Goal: Task Accomplishment & Management: Manage account settings

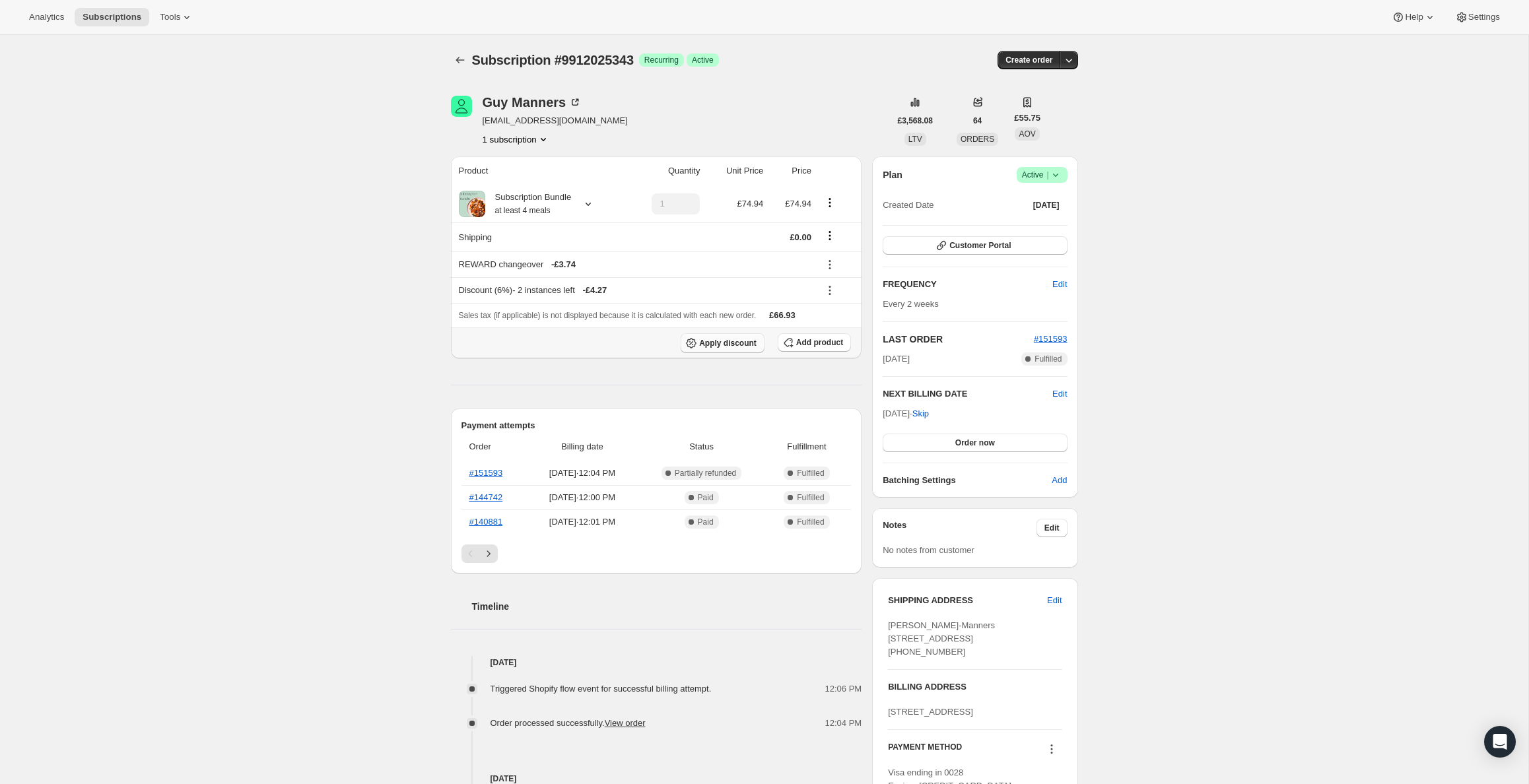
click at [699, 349] on span "Apply discount" at bounding box center [727, 343] width 58 height 11
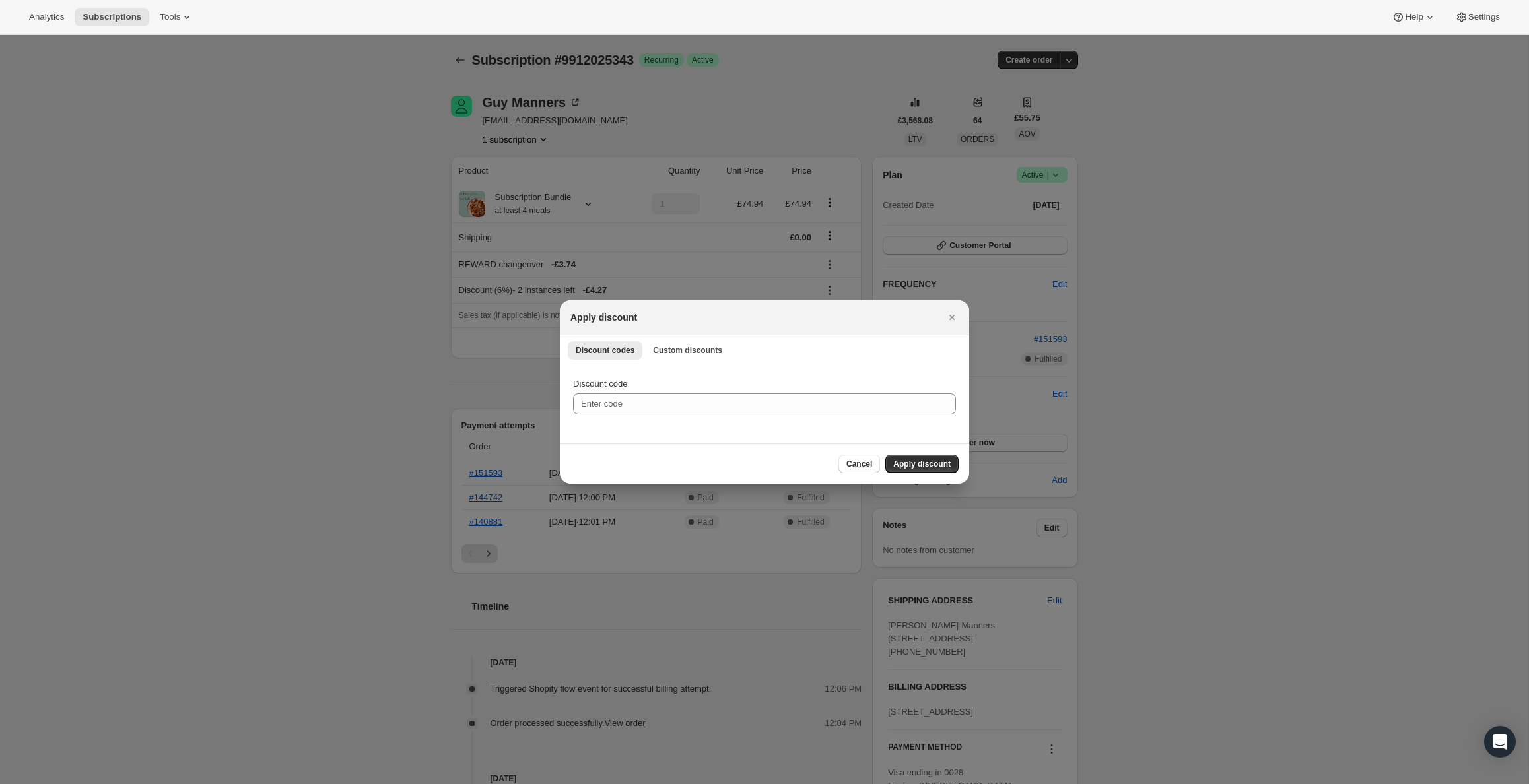
click at [709, 359] on div "Discount codes Custom discounts More views Discount codes Custom discounts More…" at bounding box center [764, 349] width 409 height 29
click at [709, 351] on span "Custom discounts" at bounding box center [687, 350] width 70 height 11
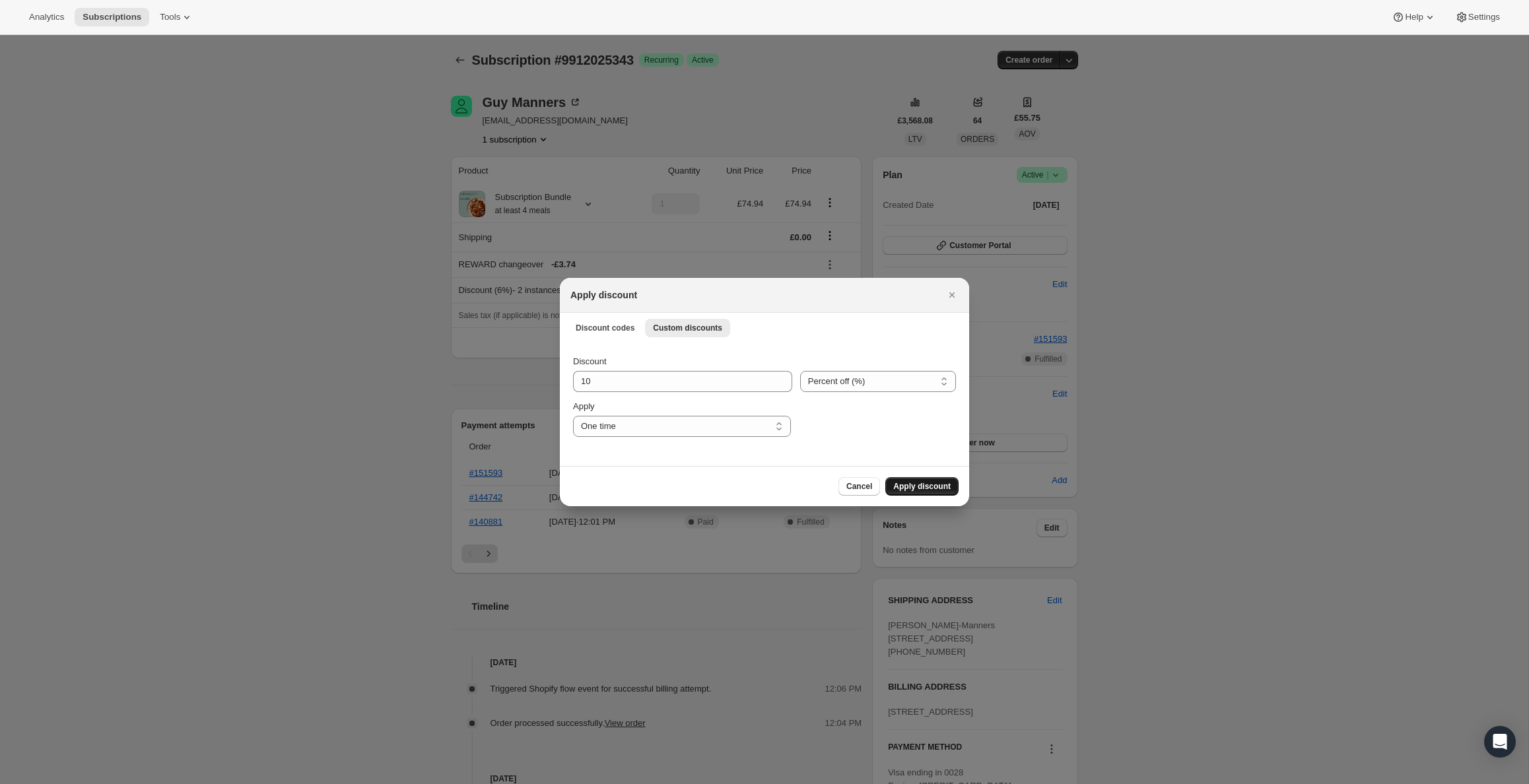
click at [893, 491] on span "Apply discount" at bounding box center [921, 487] width 58 height 11
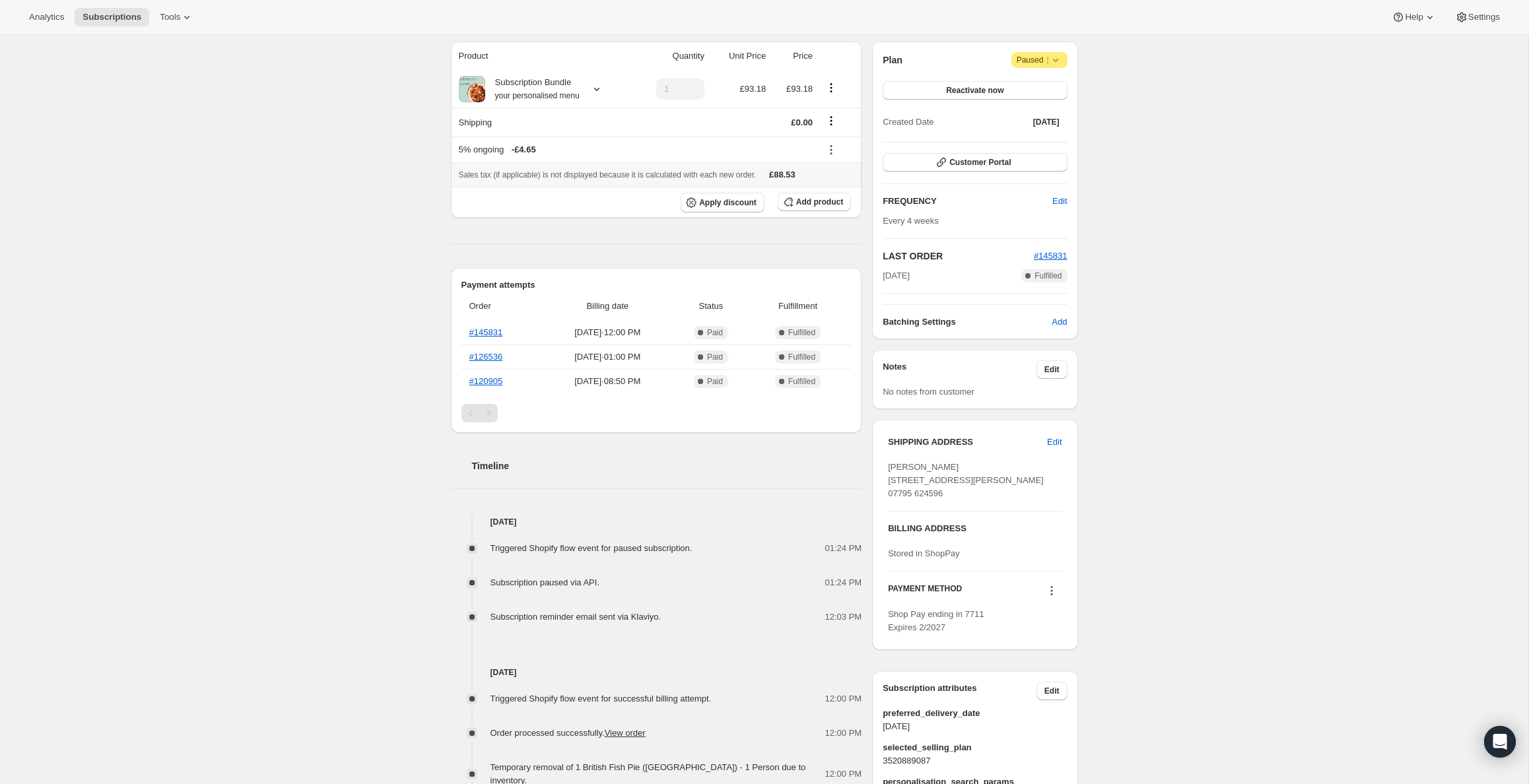
scroll to position [127, 0]
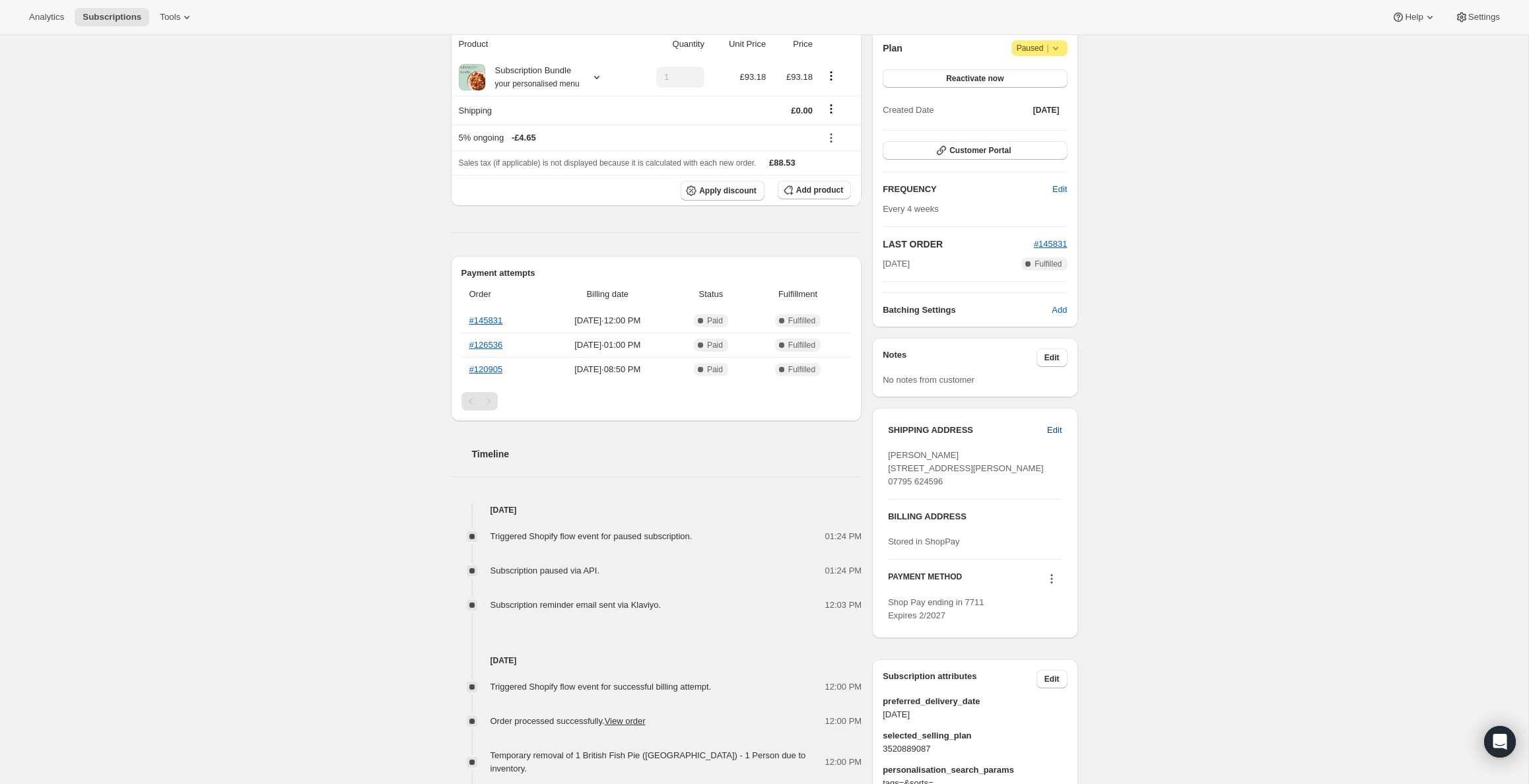
click at [1061, 437] on span "Edit" at bounding box center [1054, 430] width 15 height 13
select select "[GEOGRAPHIC_DATA]"
select select "ENG"
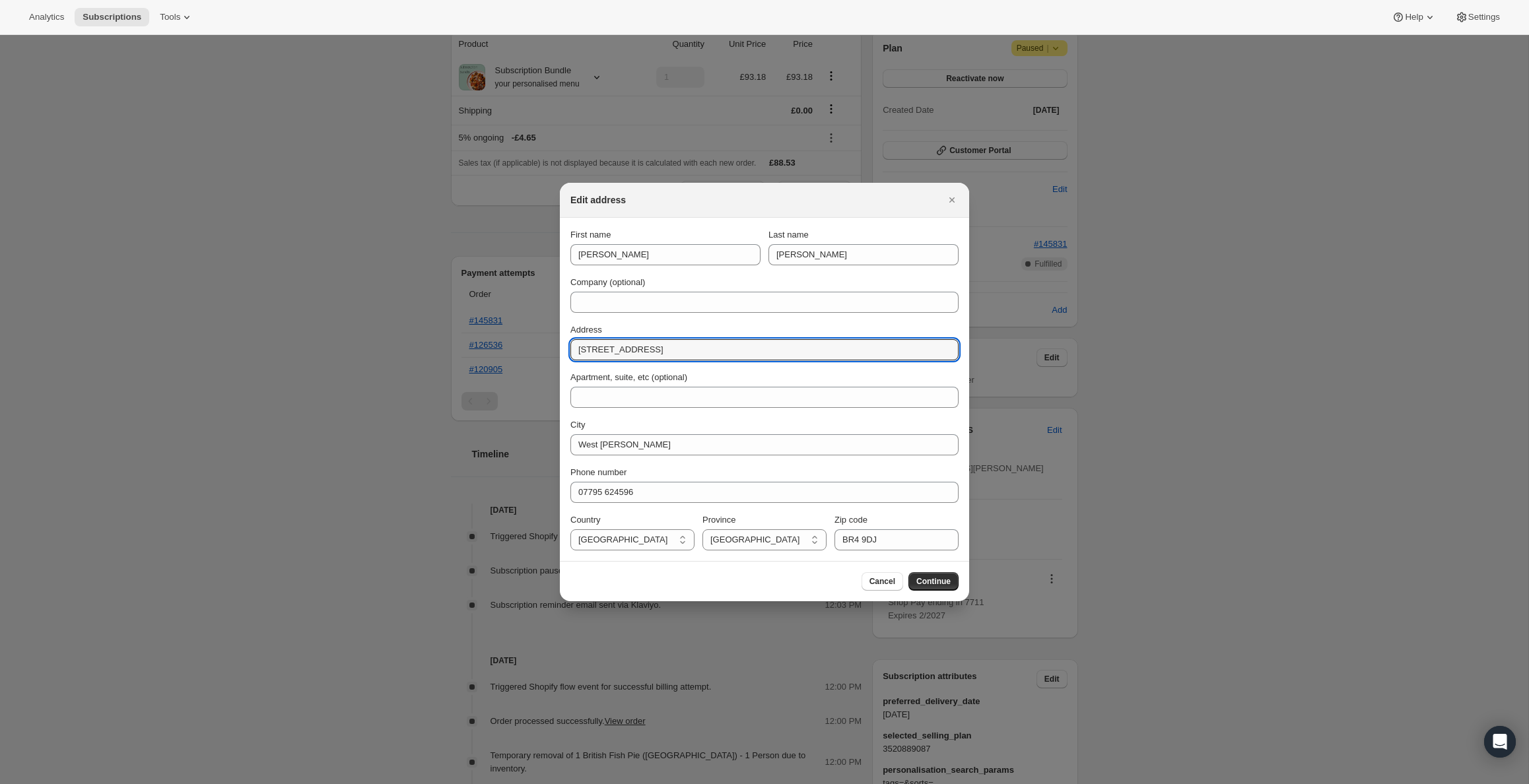
drag, startPoint x: 695, startPoint y: 346, endPoint x: 474, endPoint y: 342, distance: 221.0
paste input "[STREET_ADDRESS][DEMOGRAPHIC_DATA]"
drag, startPoint x: 737, startPoint y: 345, endPoint x: 870, endPoint y: 347, distance: 133.0
click at [870, 347] on input "[STREET_ADDRESS][DEMOGRAPHIC_DATA]" at bounding box center [764, 349] width 388 height 21
type input "[STREET_ADDRESS][DEMOGRAPHIC_DATA],"
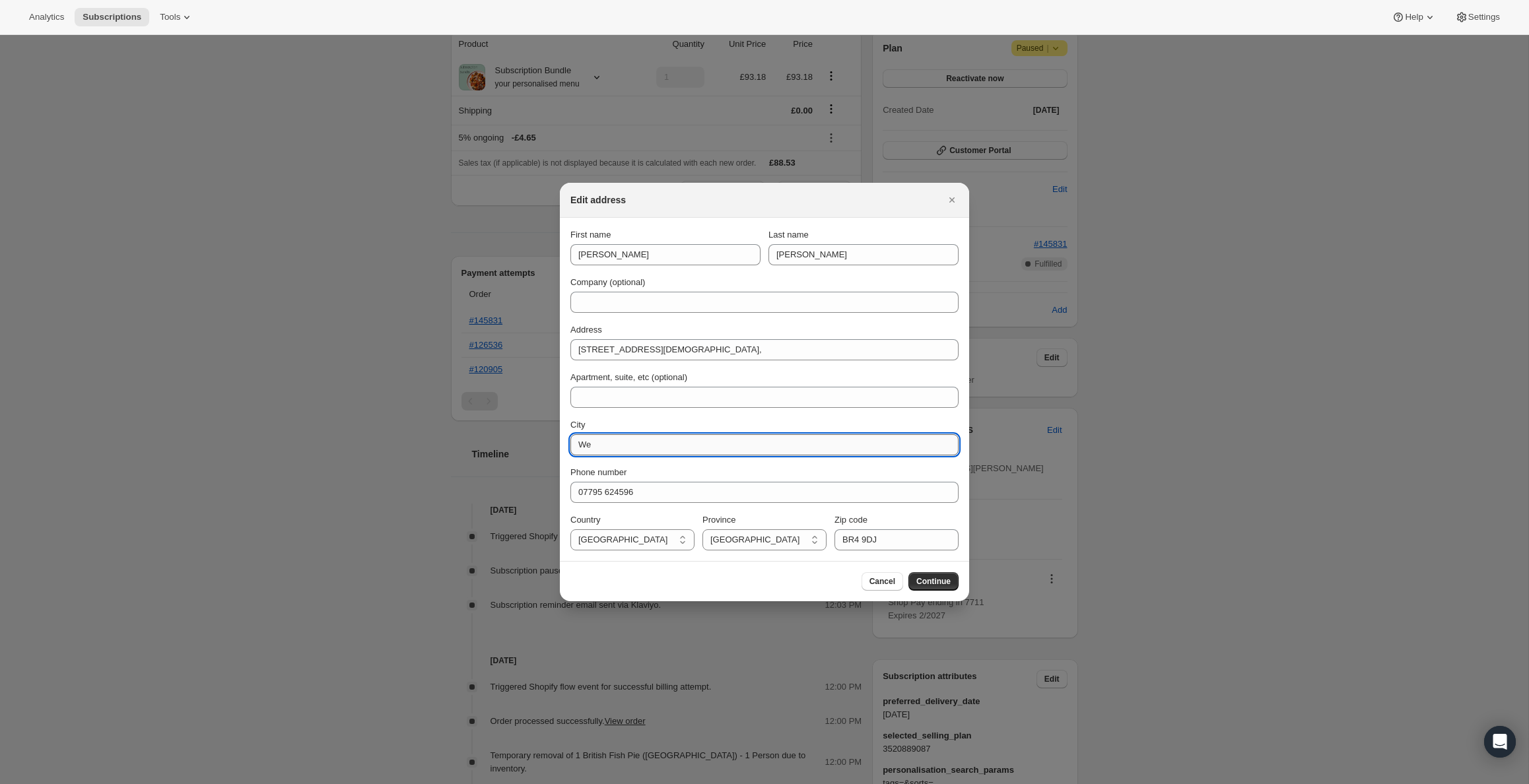
type input "W"
paste input "[GEOGRAPHIC_DATA], IP10 0DU"
drag, startPoint x: 606, startPoint y: 446, endPoint x: 773, endPoint y: 471, distance: 168.9
click at [773, 471] on div "First name [PERSON_NAME] Last name [PERSON_NAME] Company (optional) Address [ST…" at bounding box center [764, 390] width 388 height 322
type input "[GEOGRAPHIC_DATA],"
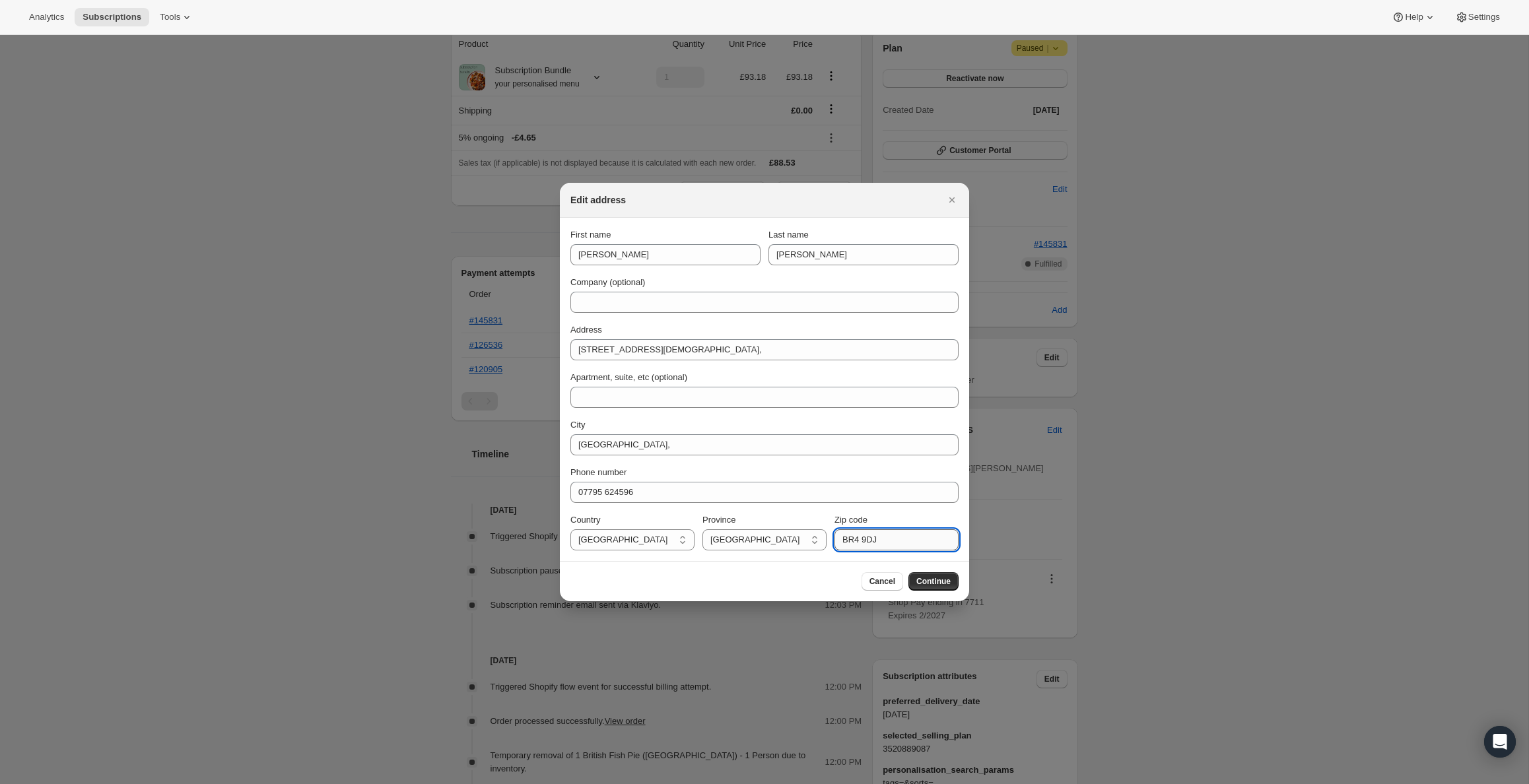
click at [891, 551] on input "BR4 9DJ" at bounding box center [897, 540] width 124 height 21
paste input "IP10 0DU"
type input "IP10 0DU"
click at [957, 591] on button "Continue" at bounding box center [933, 581] width 50 height 18
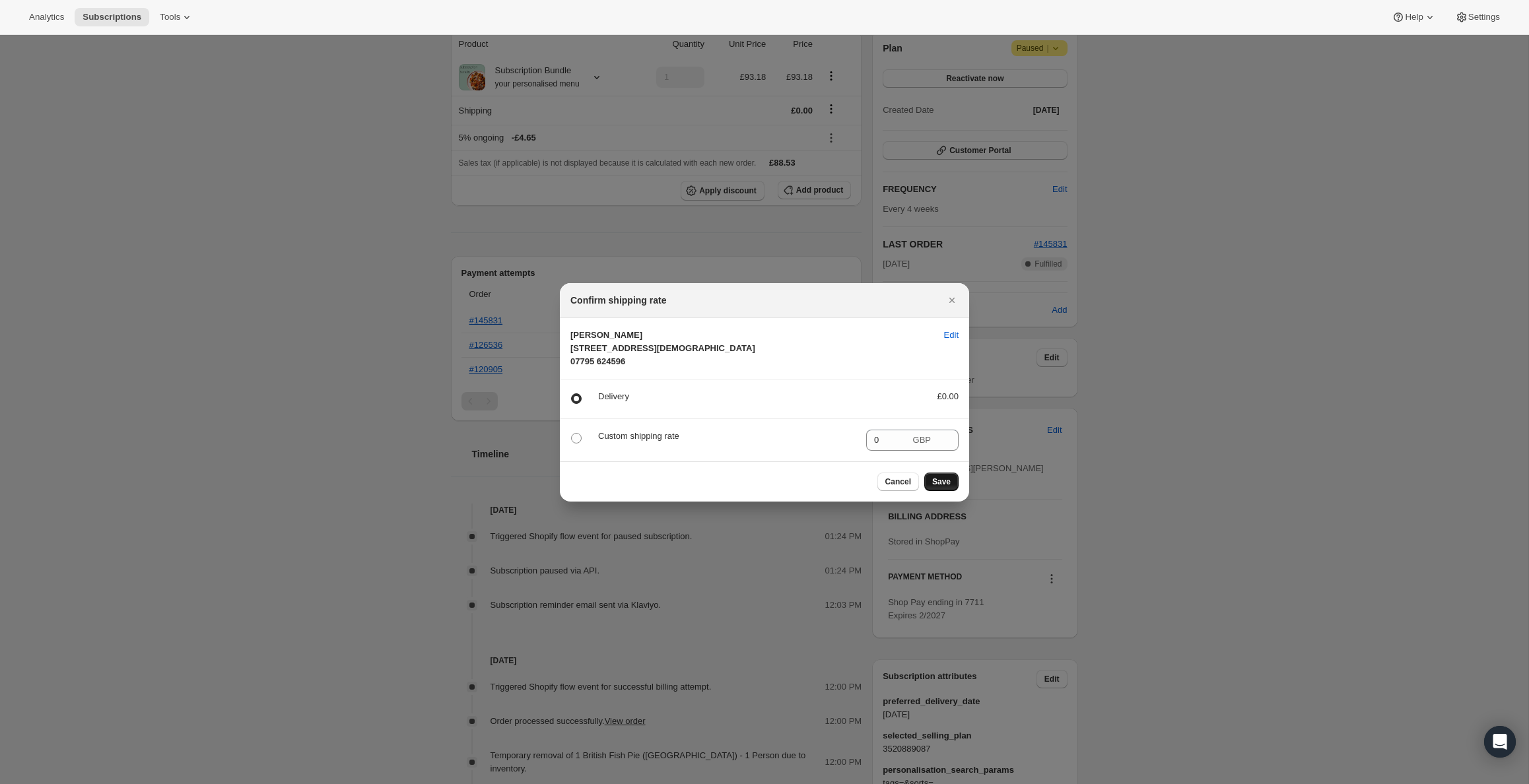
click at [951, 487] on span "Save" at bounding box center [942, 482] width 18 height 11
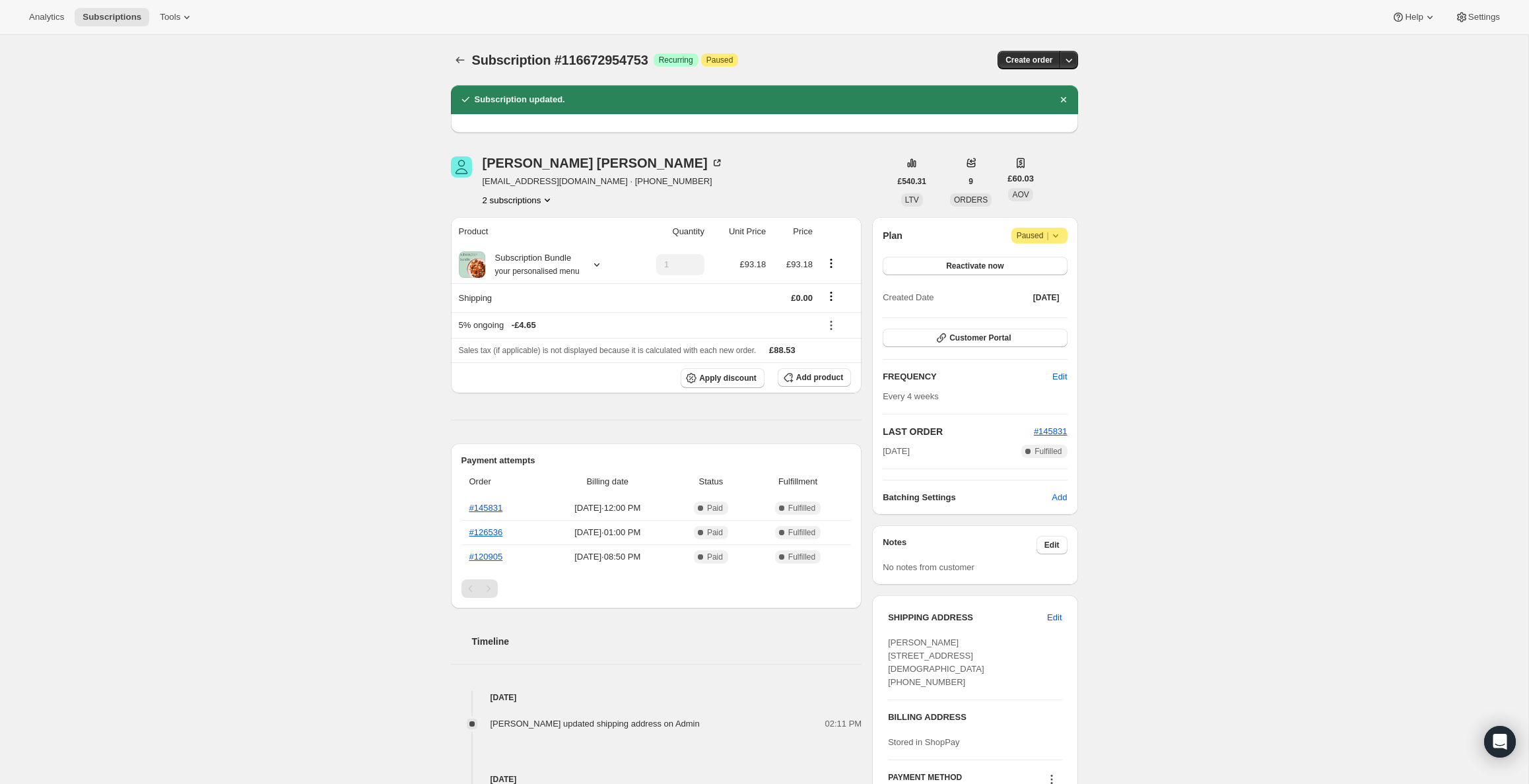
scroll to position [0, 0]
